Goal: Navigation & Orientation: Find specific page/section

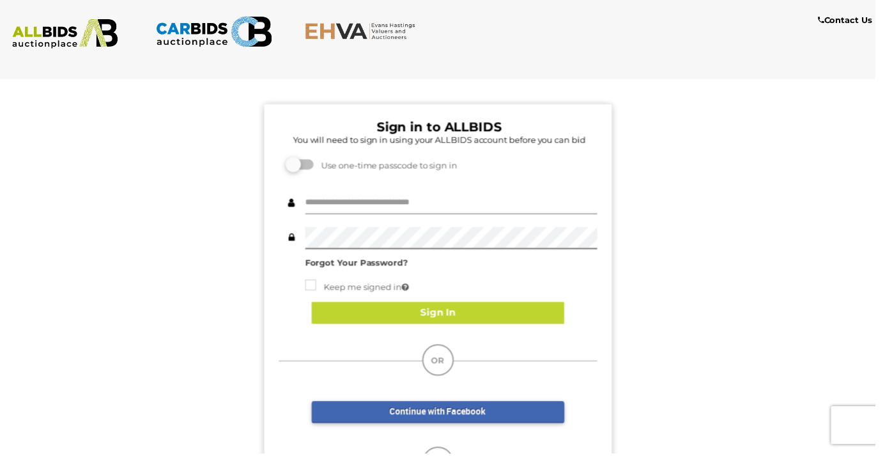
click at [415, 206] on input "text" at bounding box center [456, 205] width 295 height 22
type input "**********"
click at [474, 323] on button "Sign In" at bounding box center [443, 316] width 256 height 22
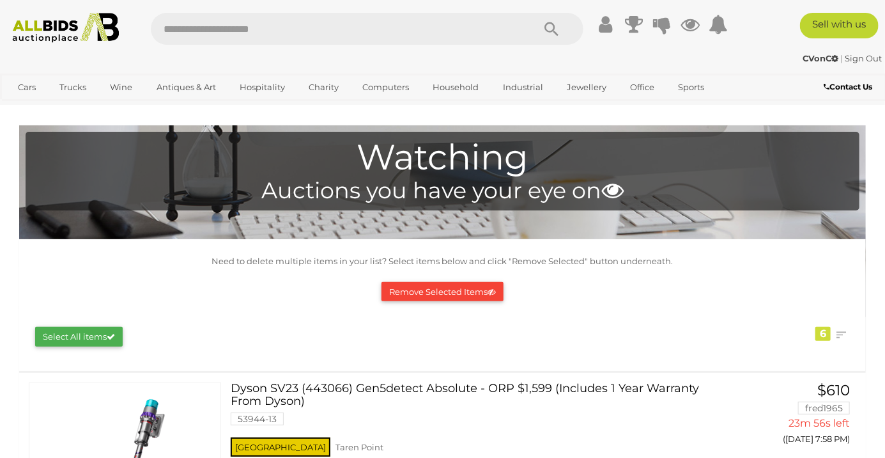
click at [721, 28] on icon at bounding box center [718, 24] width 19 height 23
